Goal: Transaction & Acquisition: Purchase product/service

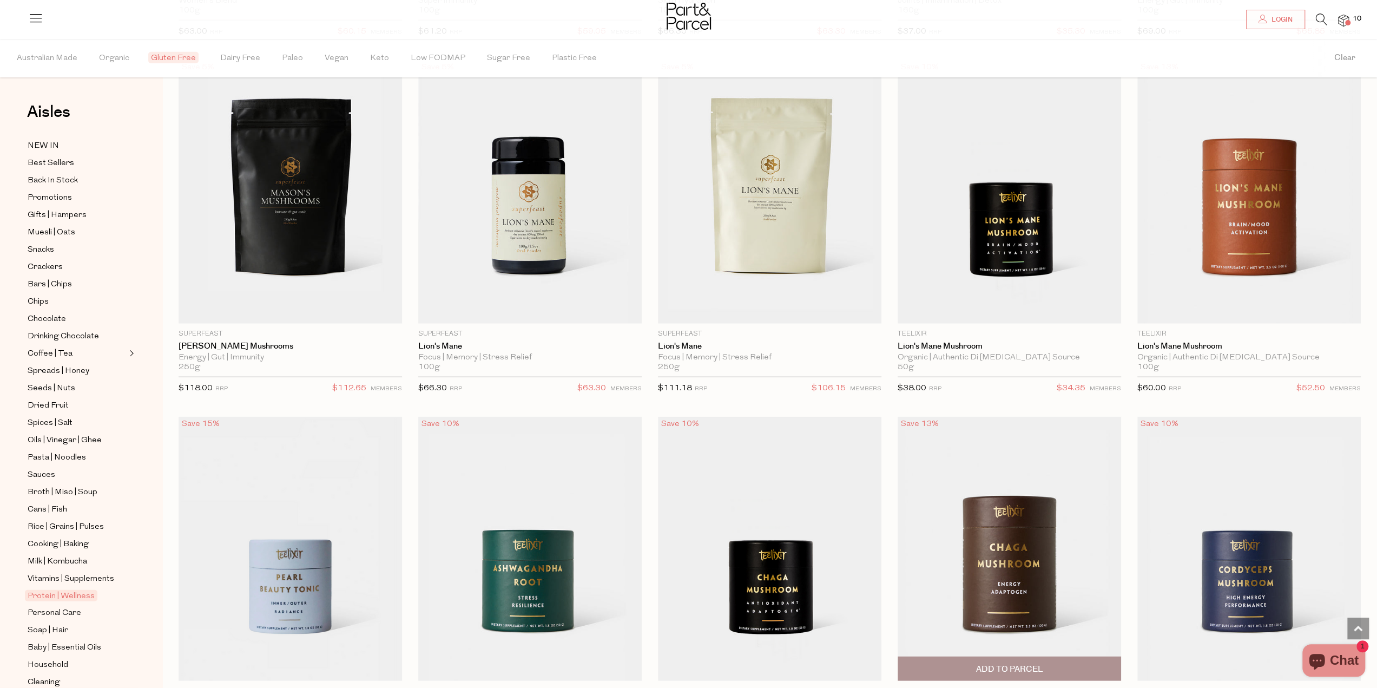
scroll to position [2760, 0]
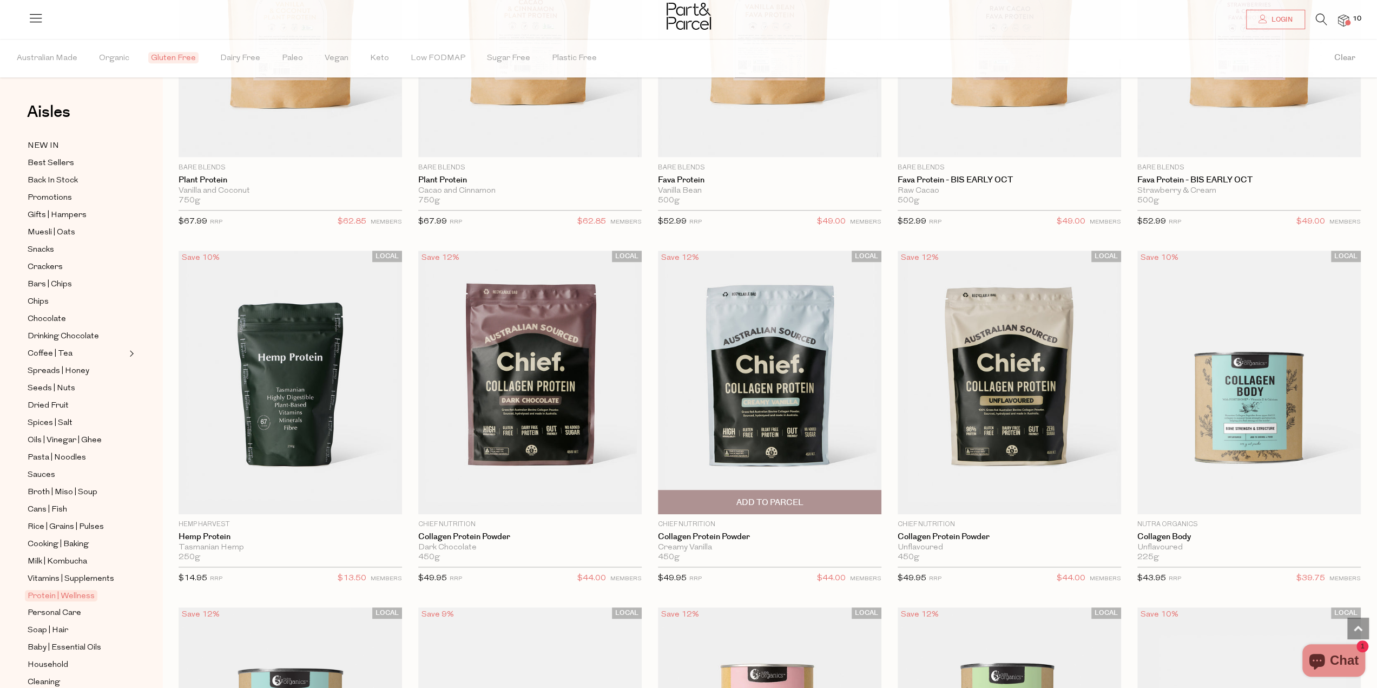
scroll to position [595, 0]
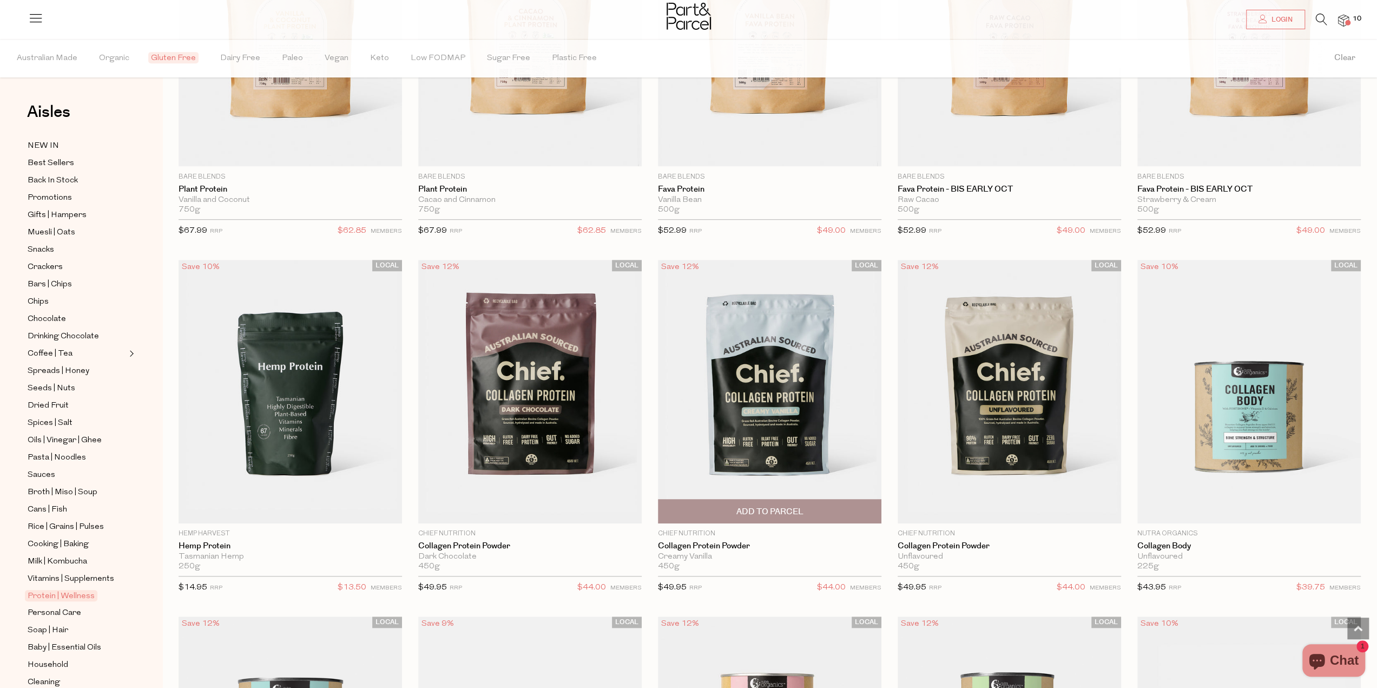
click at [801, 389] on img at bounding box center [770, 392] width 224 height 264
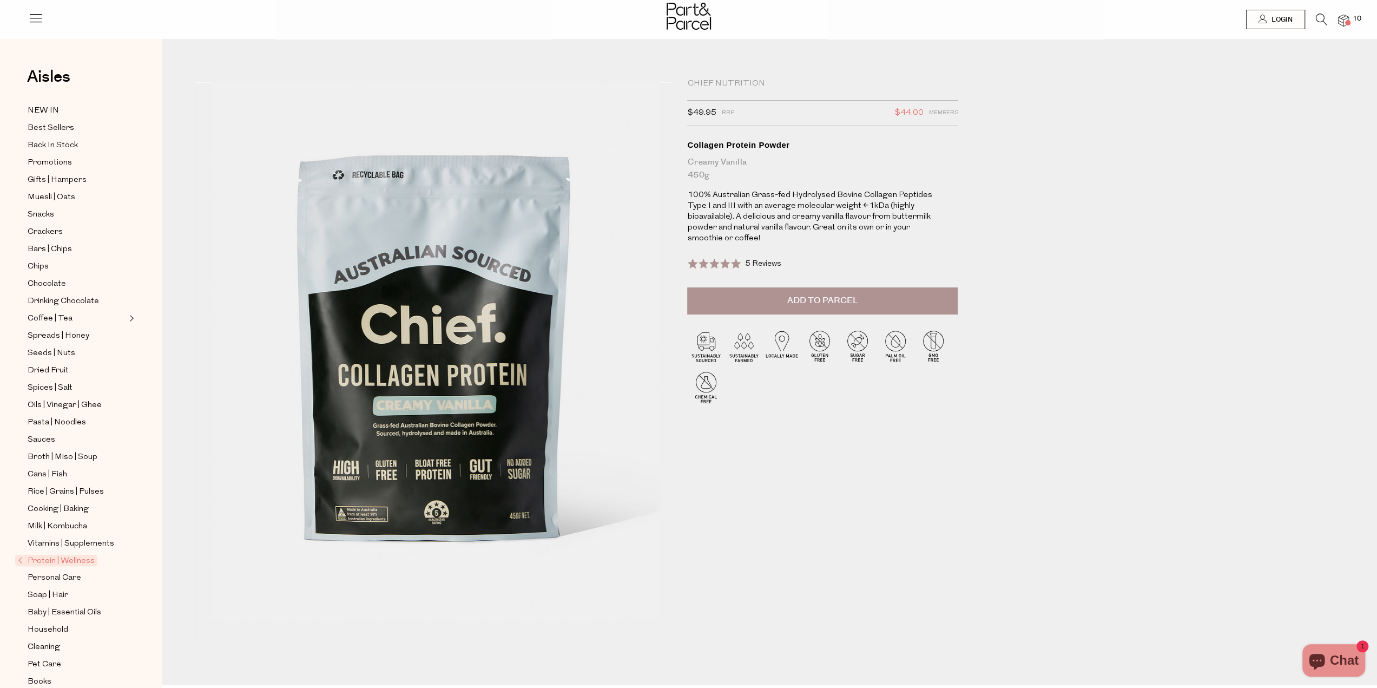
click at [1343, 22] on img at bounding box center [1343, 21] width 11 height 12
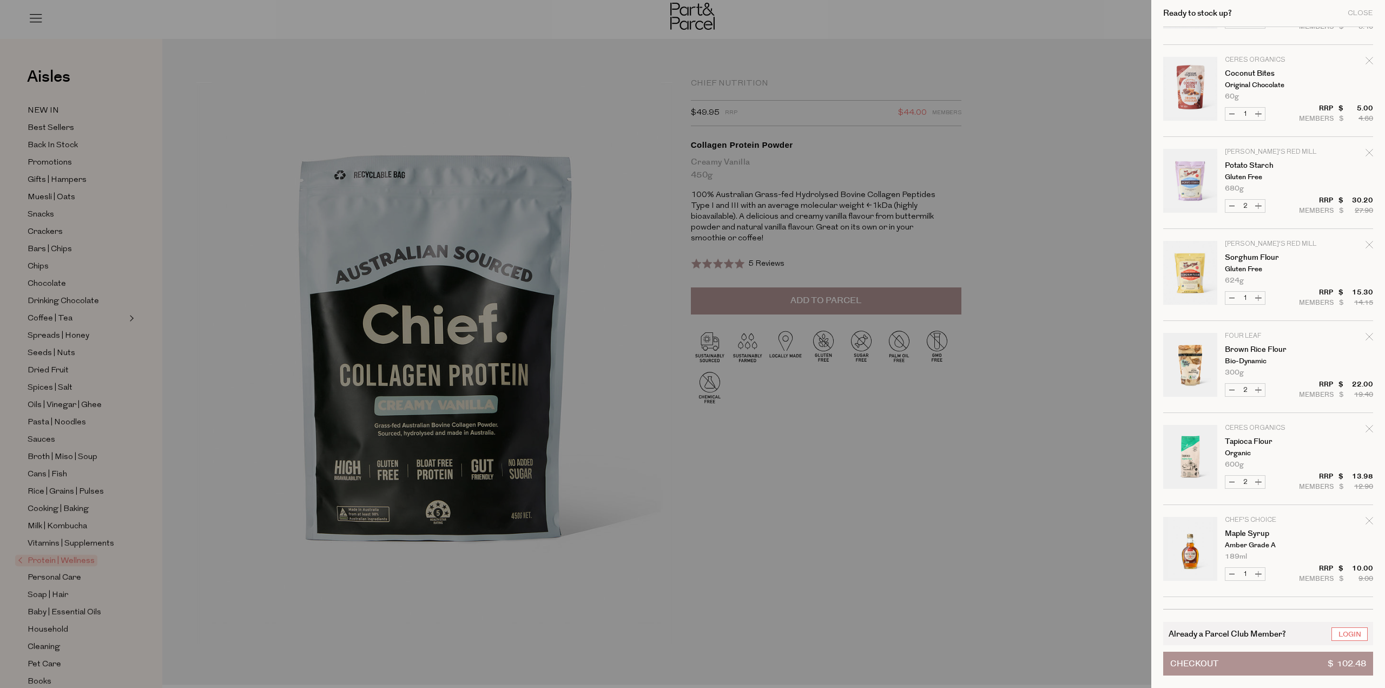
scroll to position [154, 0]
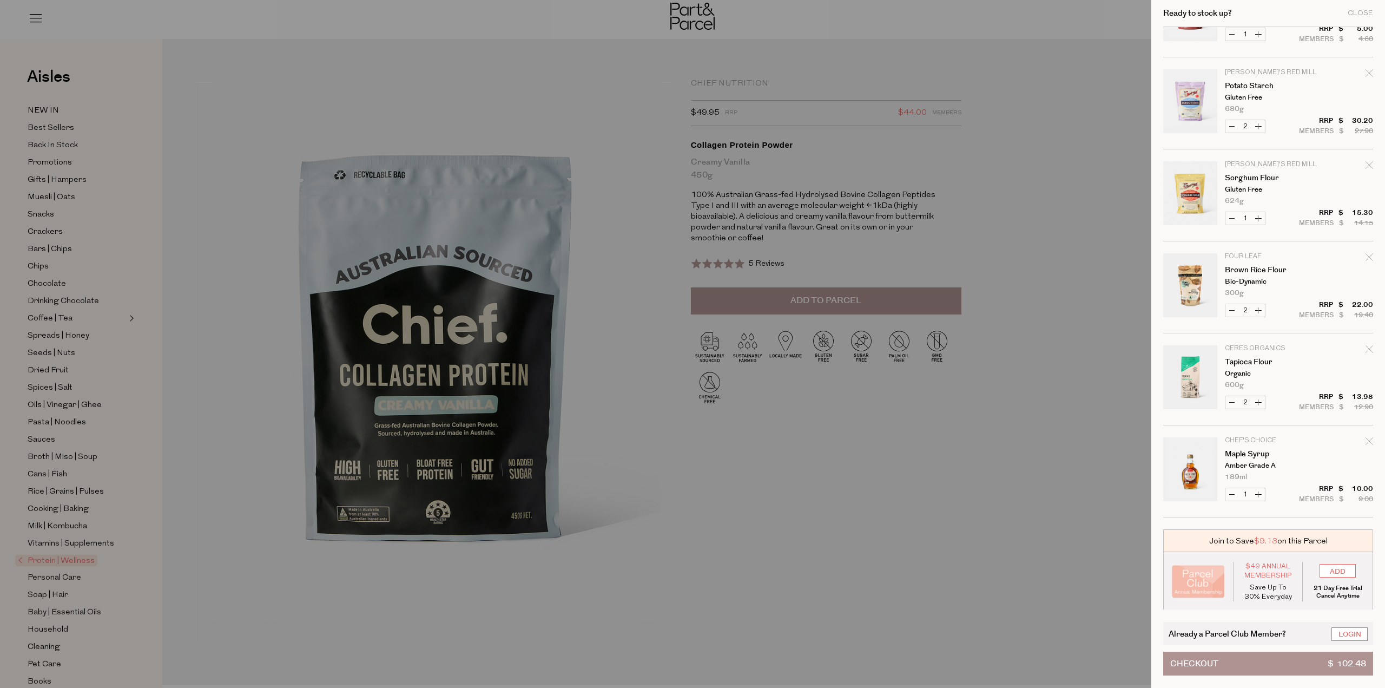
click at [1284, 664] on button "Checkout $ 102.48" at bounding box center [1269, 664] width 210 height 24
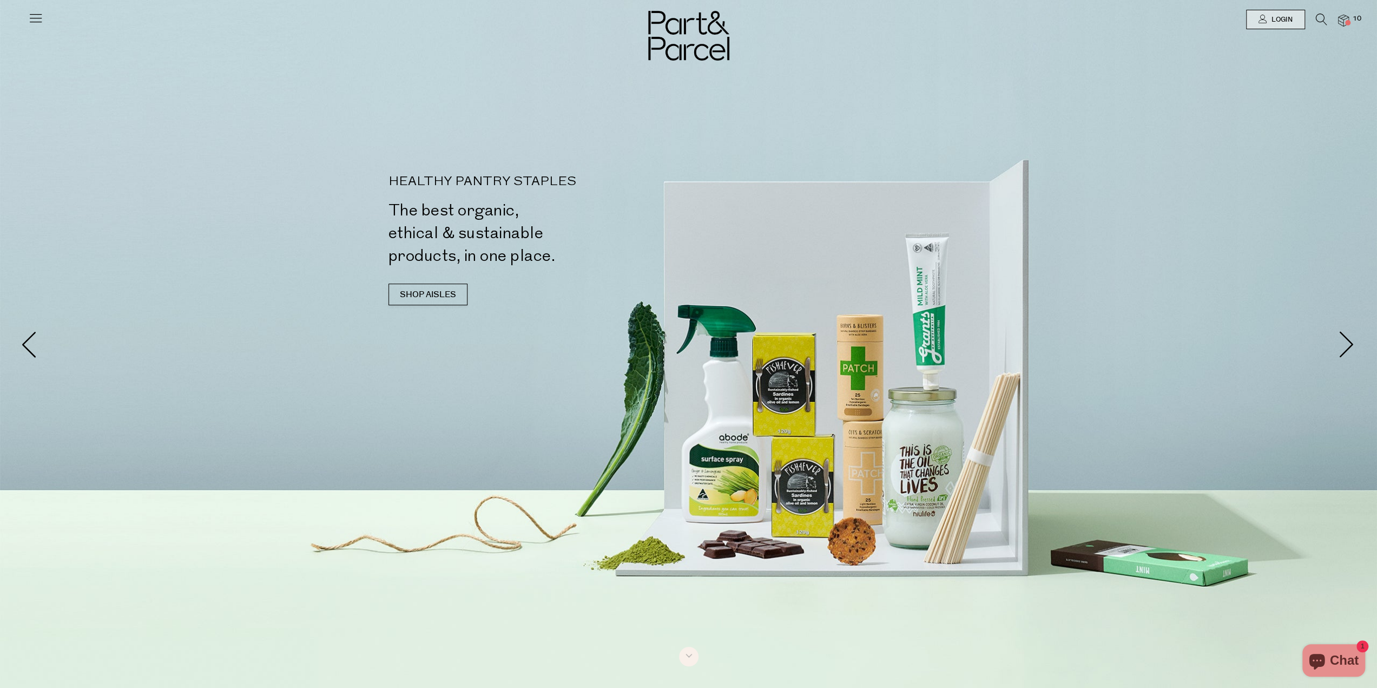
click at [1352, 17] on span "10" at bounding box center [1357, 19] width 14 height 10
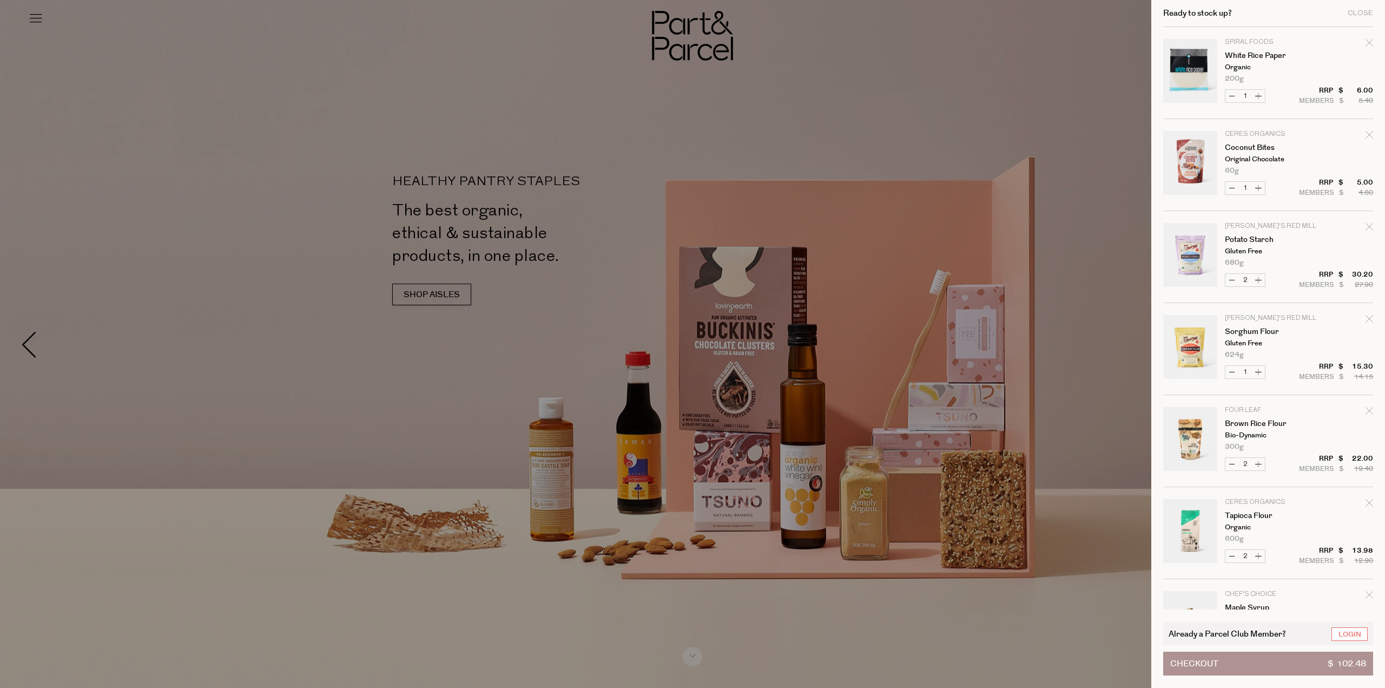
click at [1369, 43] on icon "Remove White Rice Paper" at bounding box center [1370, 43] width 8 height 8
type input "Add Membership"
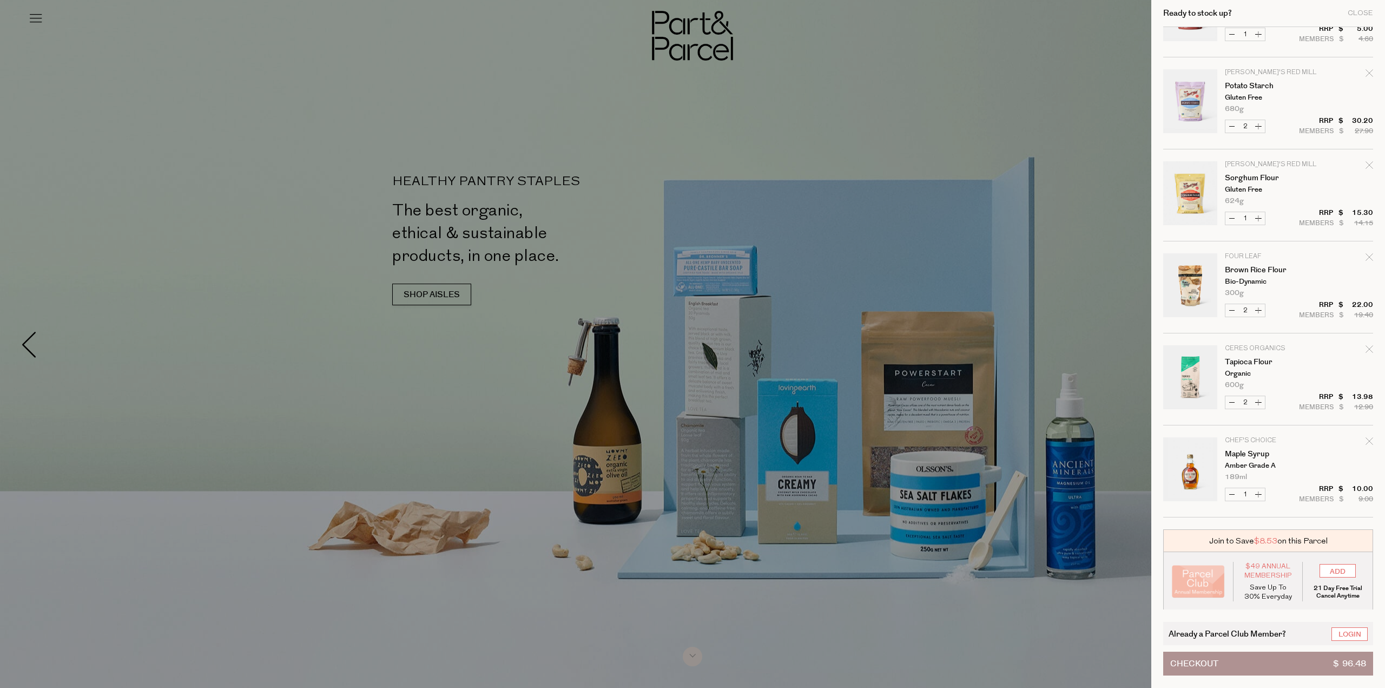
scroll to position [62, 0]
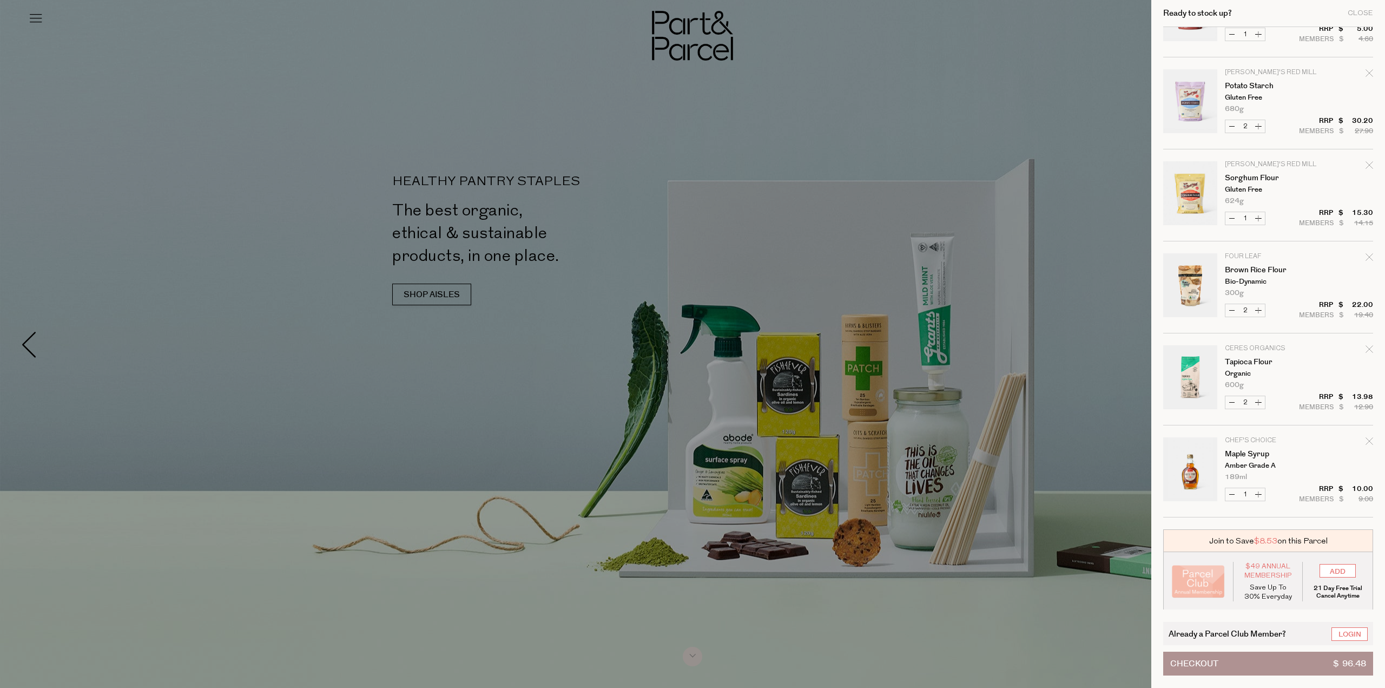
click at [1268, 671] on button "Checkout $ 96.48" at bounding box center [1269, 664] width 210 height 24
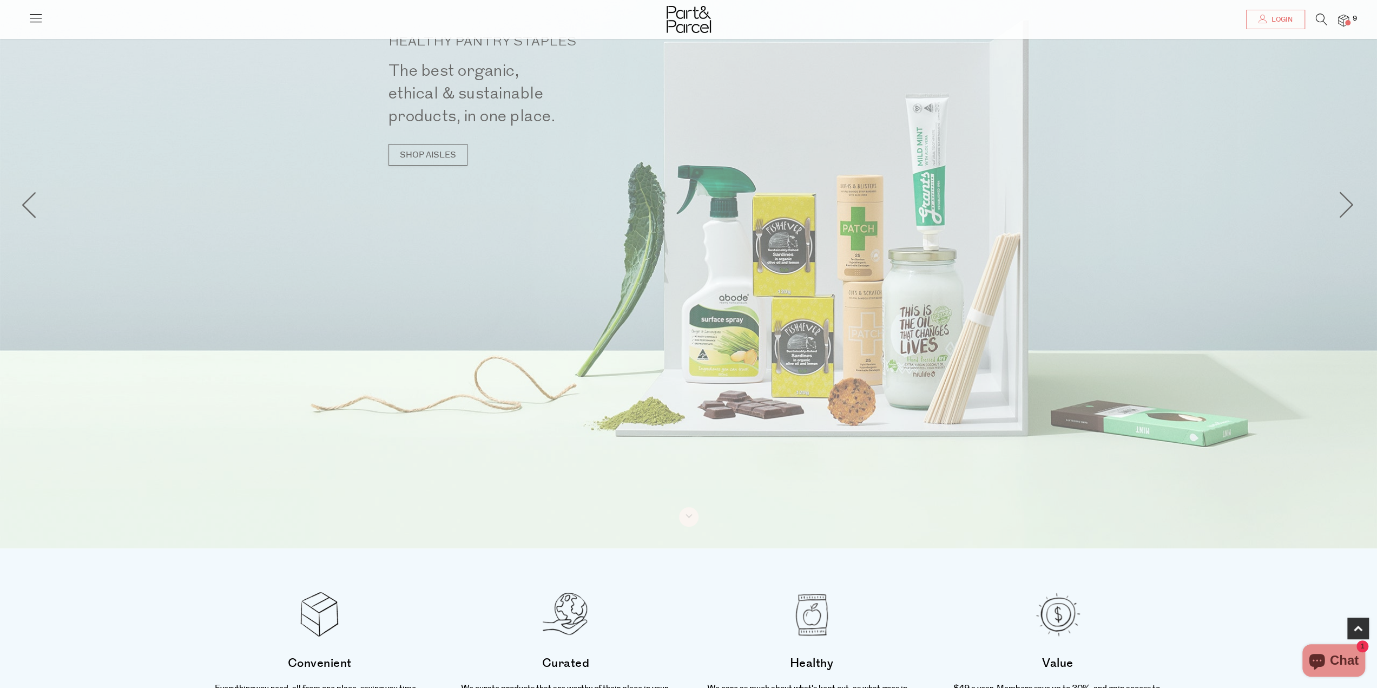
scroll to position [379, 0]
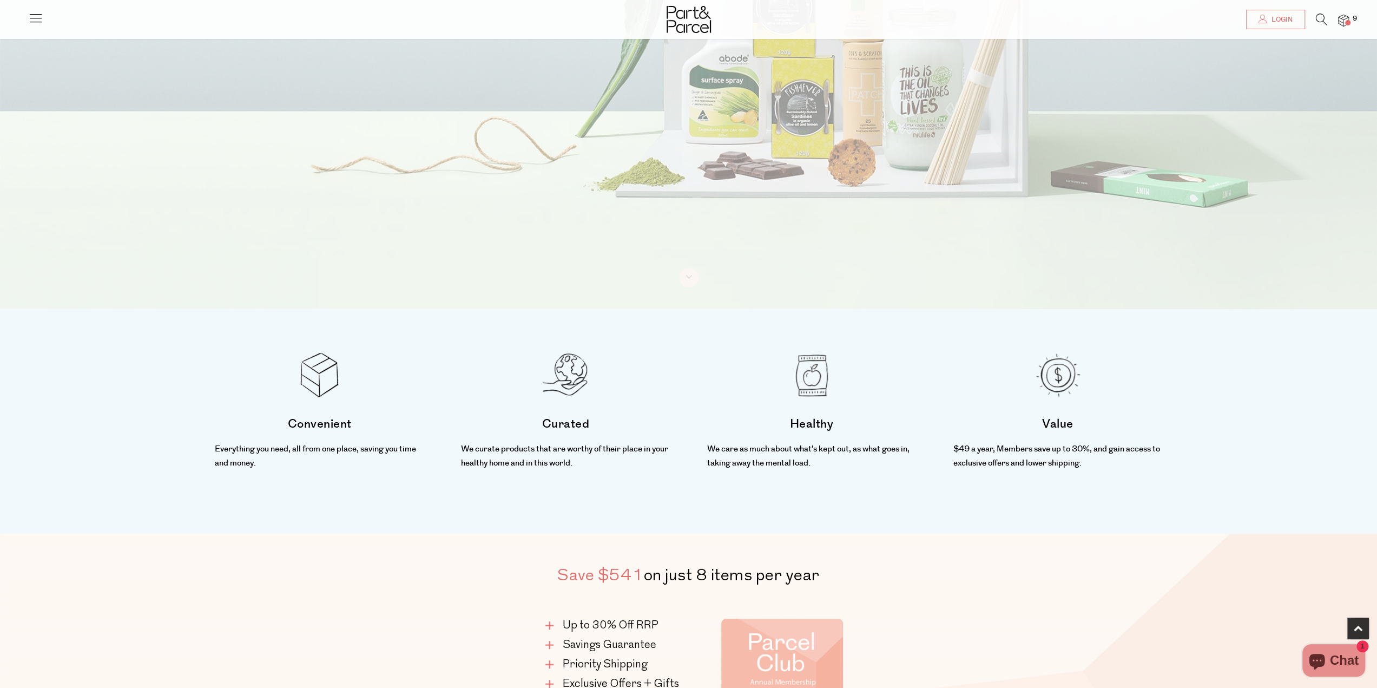
click at [23, 27] on div at bounding box center [688, 16] width 1377 height 32
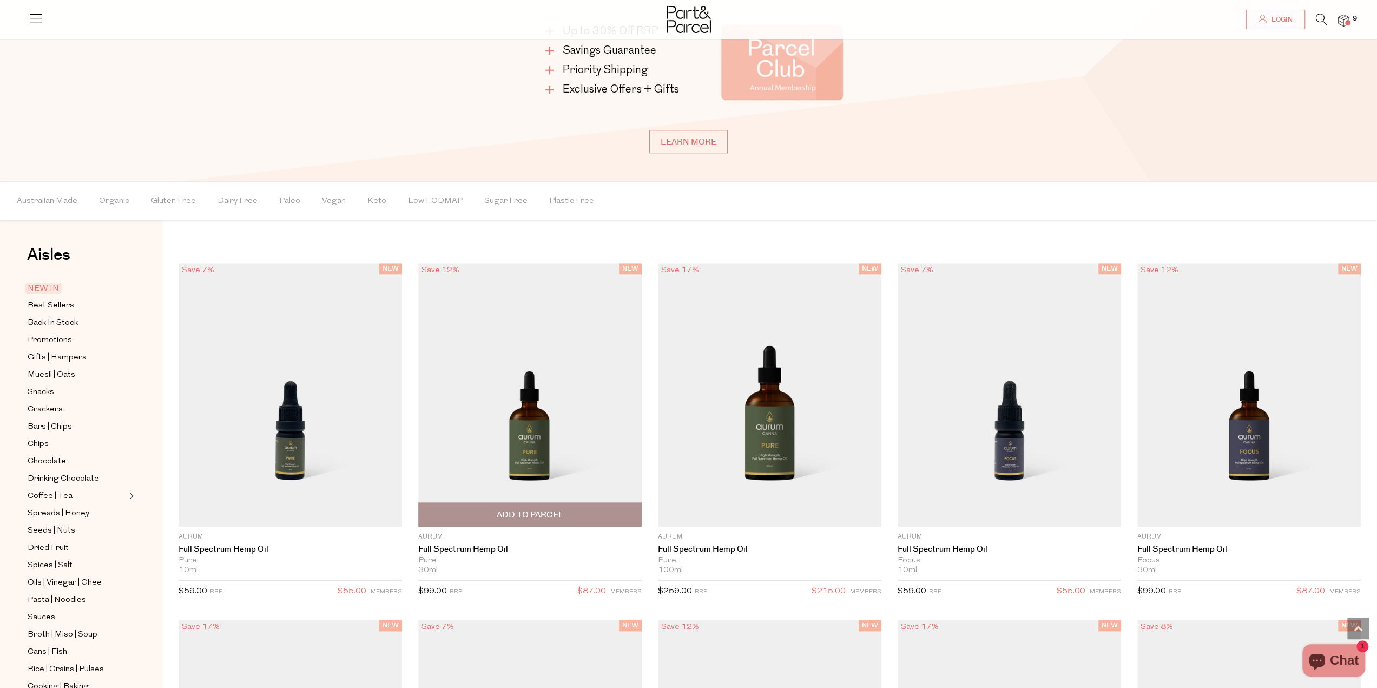
scroll to position [920, 0]
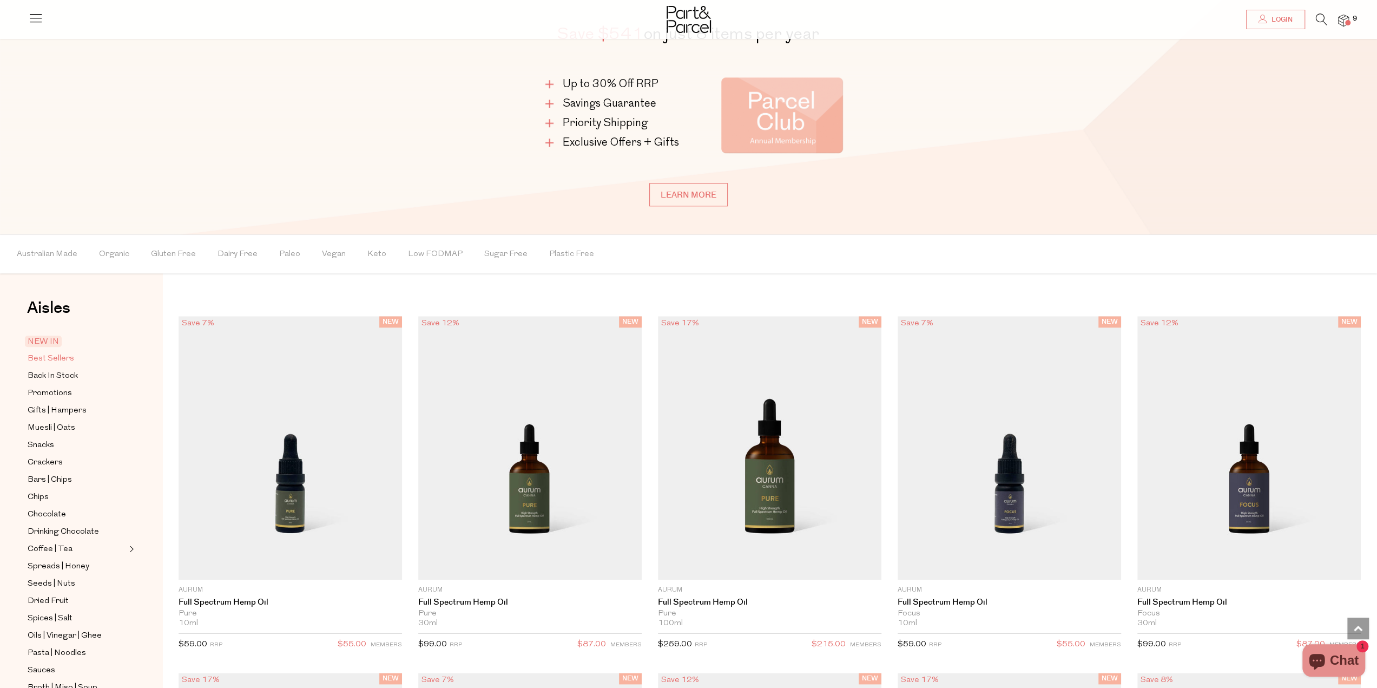
click at [48, 357] on span "Best Sellers" at bounding box center [51, 358] width 47 height 13
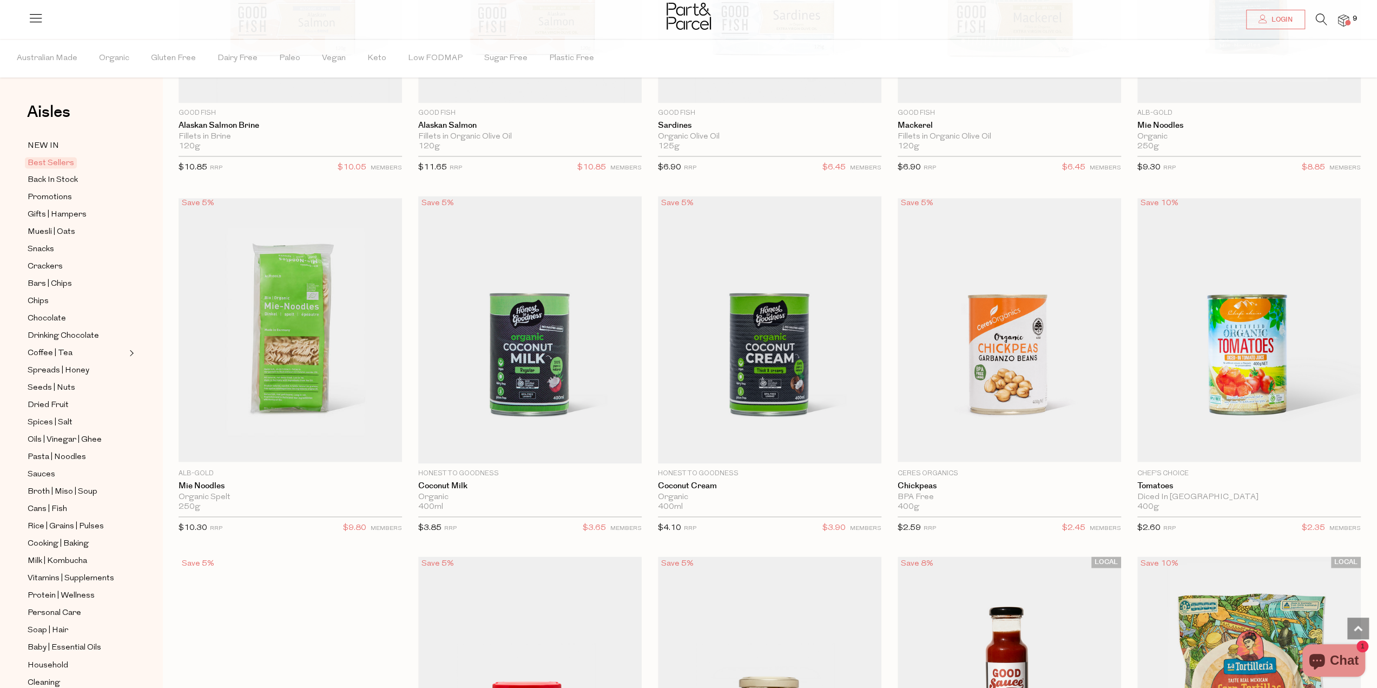
scroll to position [1407, 0]
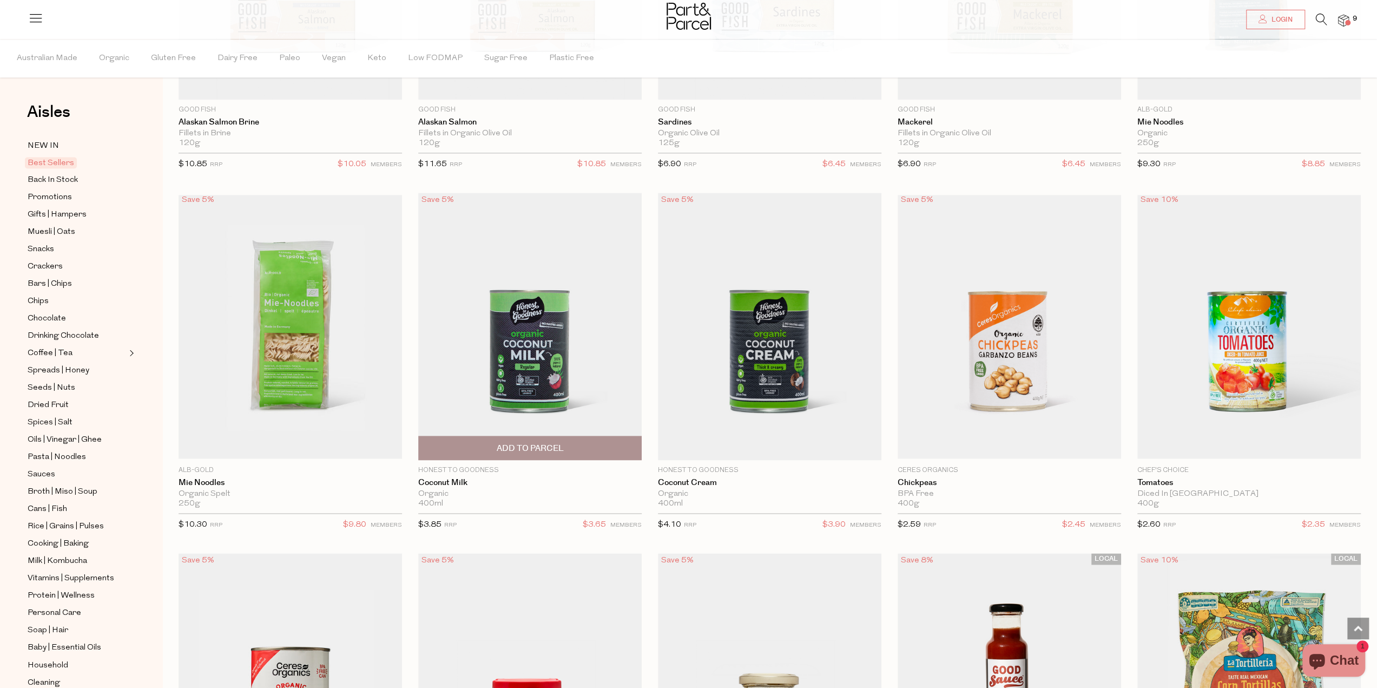
click at [527, 437] on span "Add To Parcel" at bounding box center [530, 447] width 217 height 23
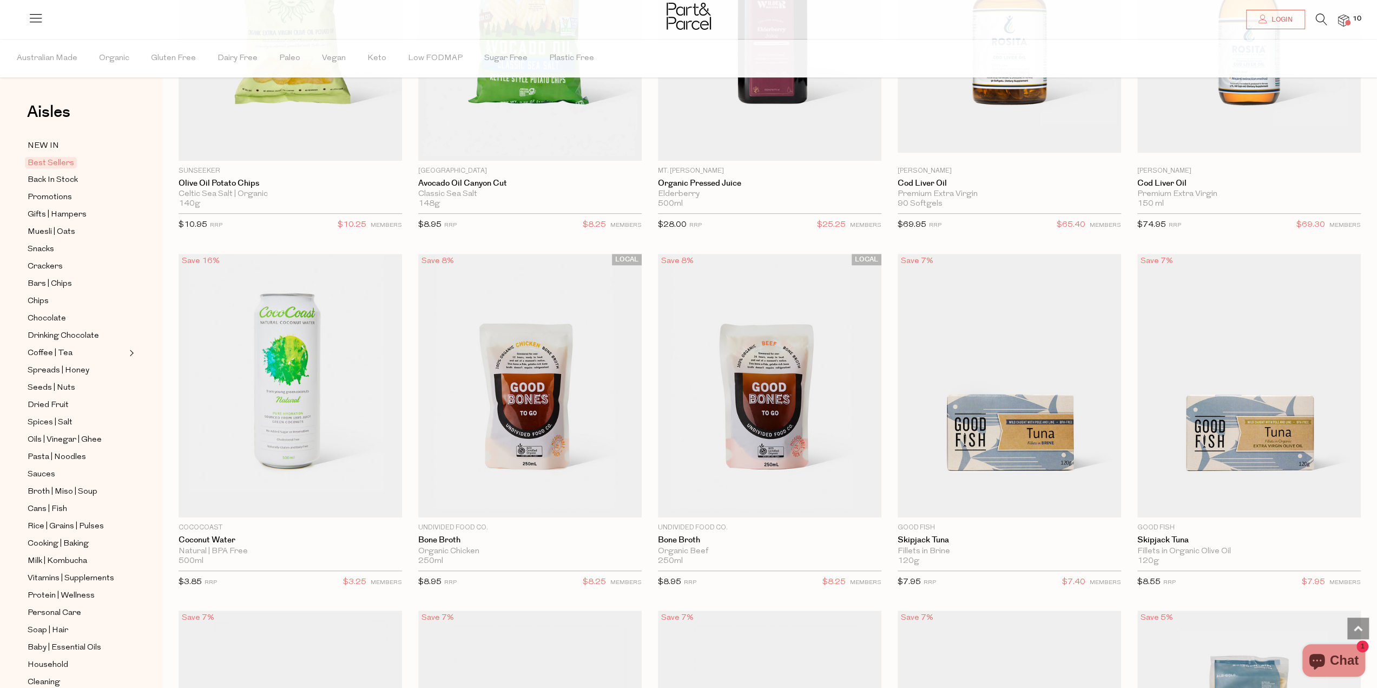
scroll to position [487, 0]
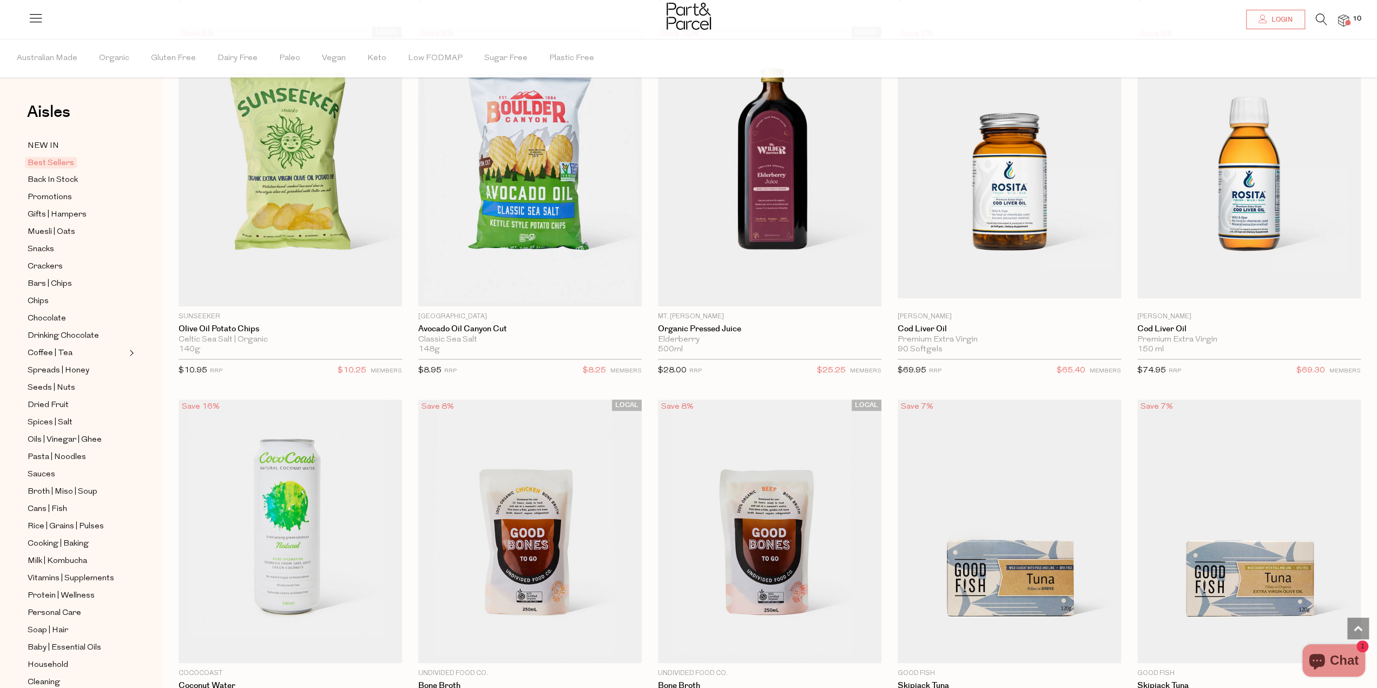
click at [1349, 17] on div at bounding box center [688, 17] width 1377 height 35
click at [1350, 22] on span at bounding box center [1347, 22] width 5 height 5
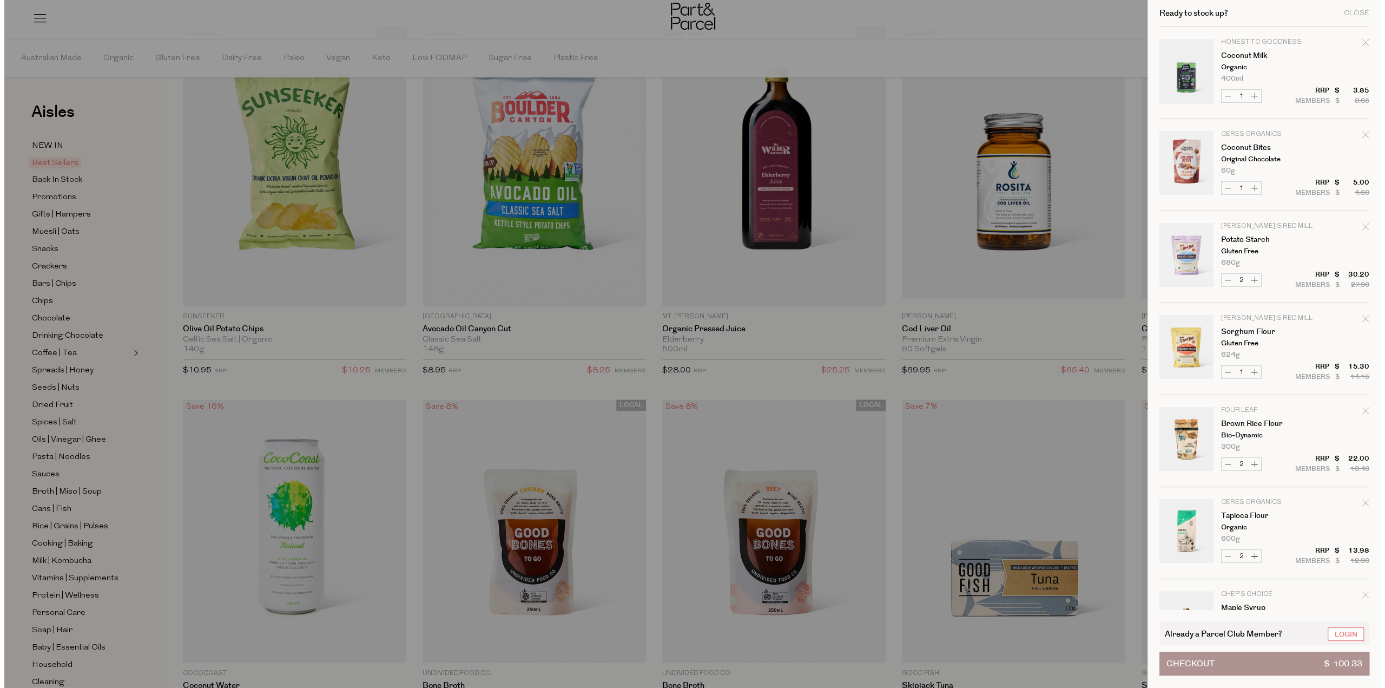
scroll to position [489, 0]
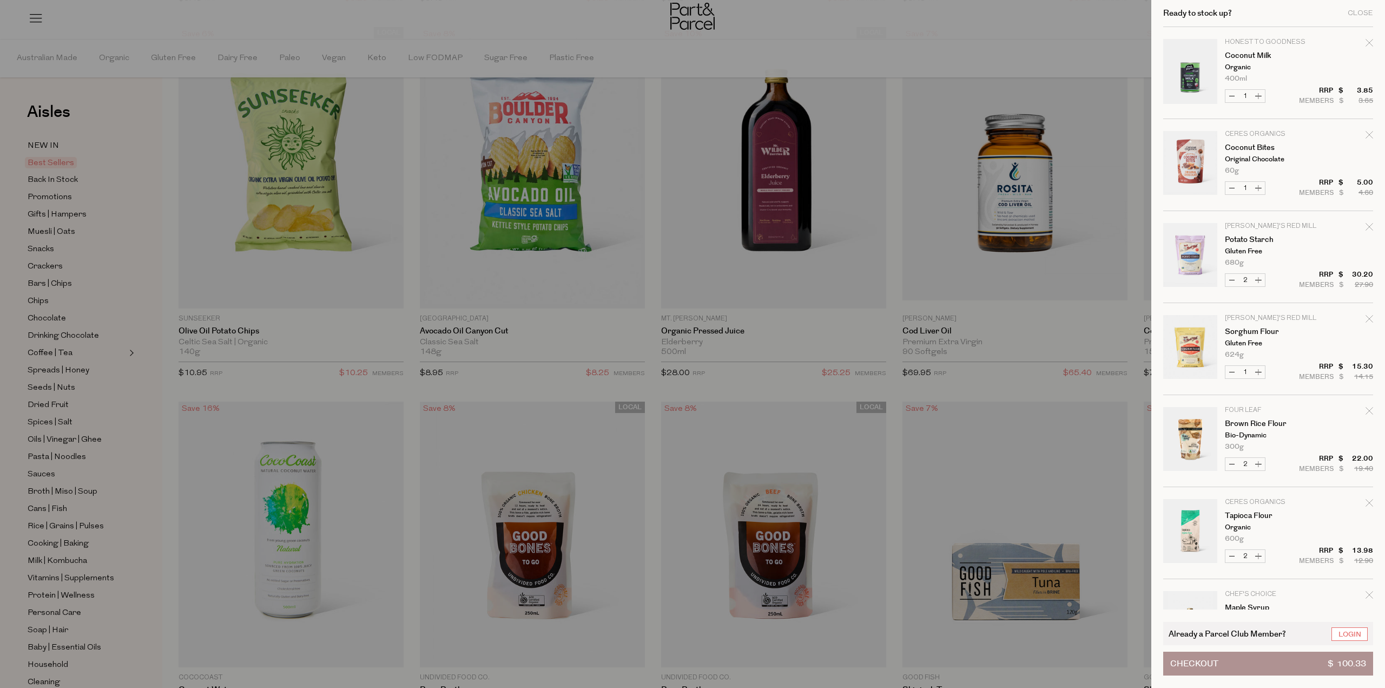
click at [1285, 666] on button "Checkout $ 100.33" at bounding box center [1269, 664] width 210 height 24
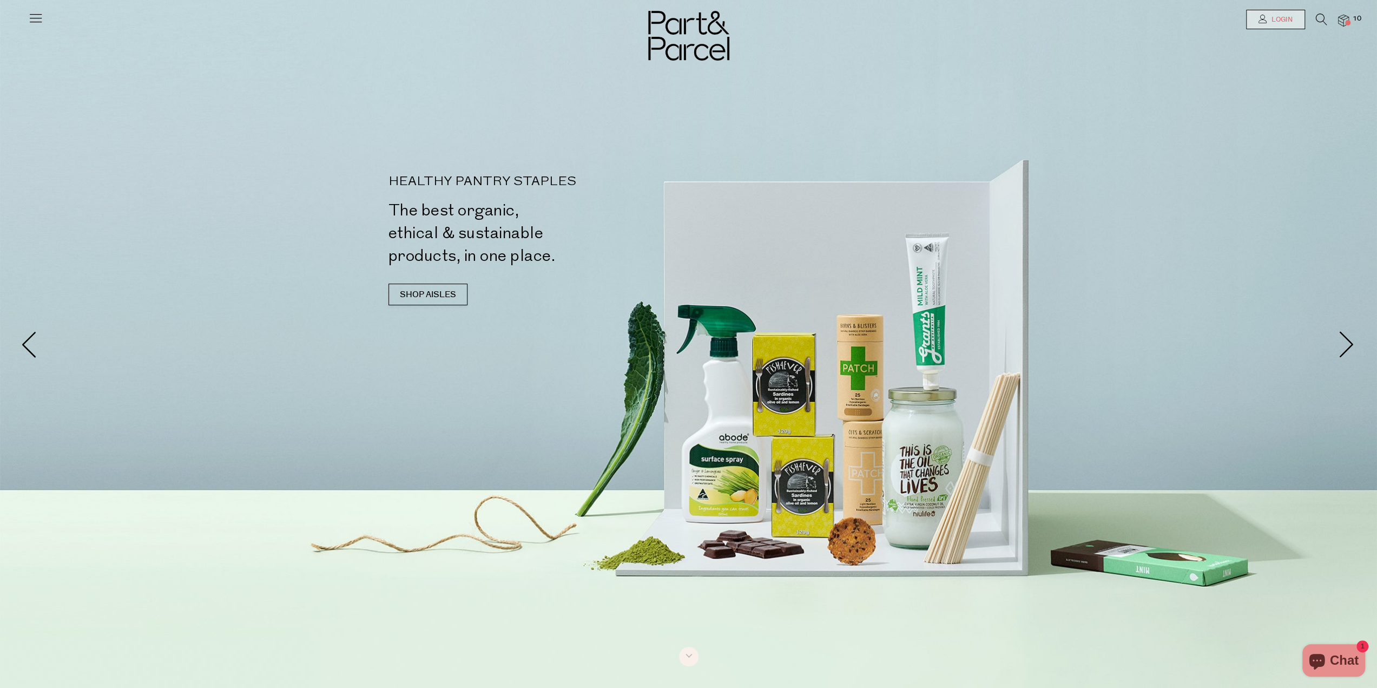
click at [1275, 21] on span "Login" at bounding box center [1281, 19] width 24 height 9
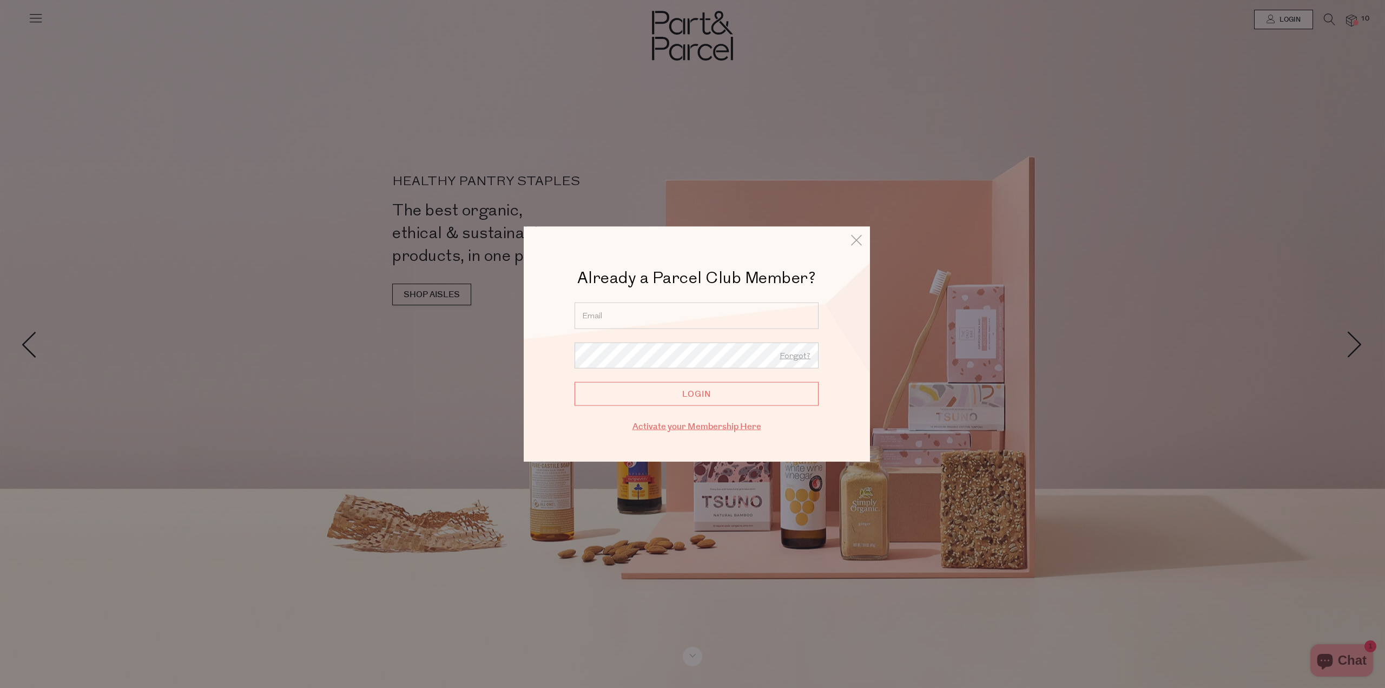
click at [709, 427] on link "Activate your Membership Here" at bounding box center [697, 427] width 129 height 12
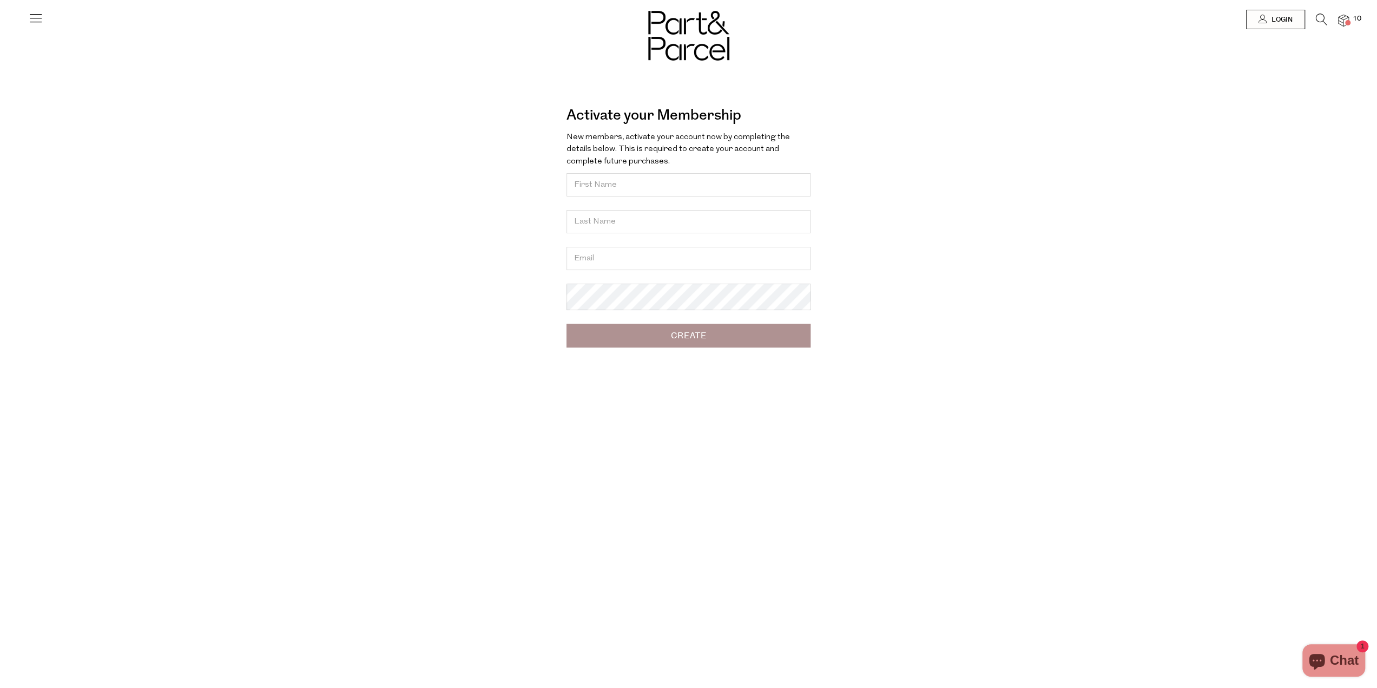
click at [1352, 18] on span "10" at bounding box center [1357, 19] width 14 height 10
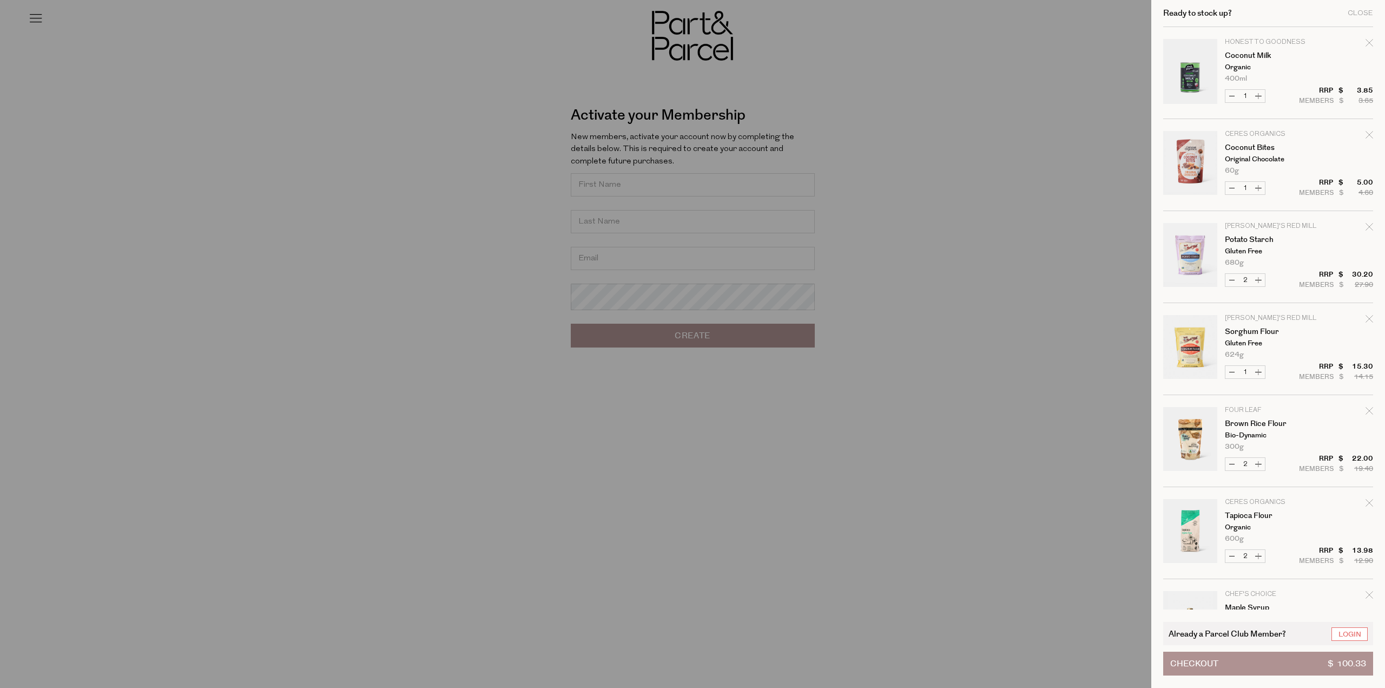
click at [1250, 672] on button "Checkout $ 100.33" at bounding box center [1269, 664] width 210 height 24
